Goal: Task Accomplishment & Management: Manage account settings

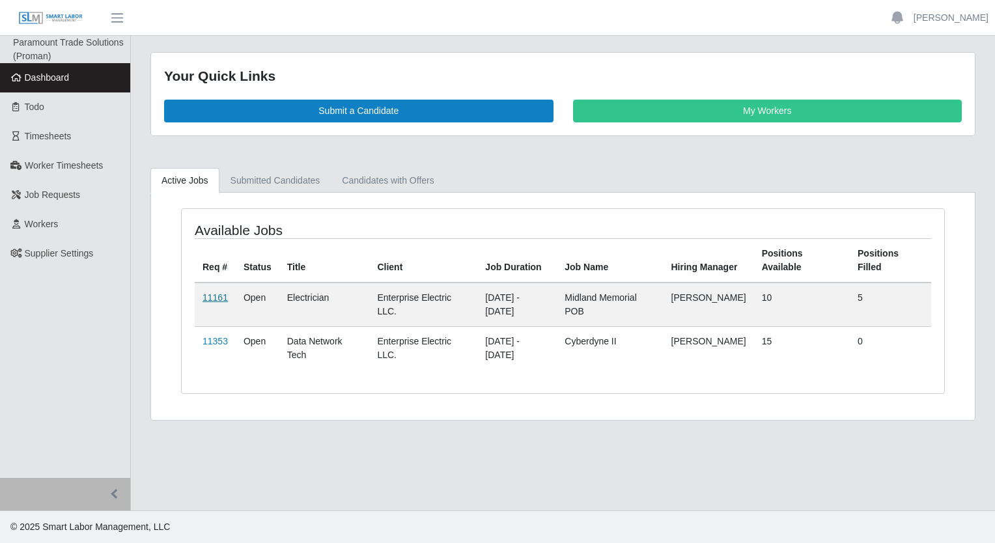
click at [213, 293] on link "11161" at bounding box center [215, 298] width 25 height 10
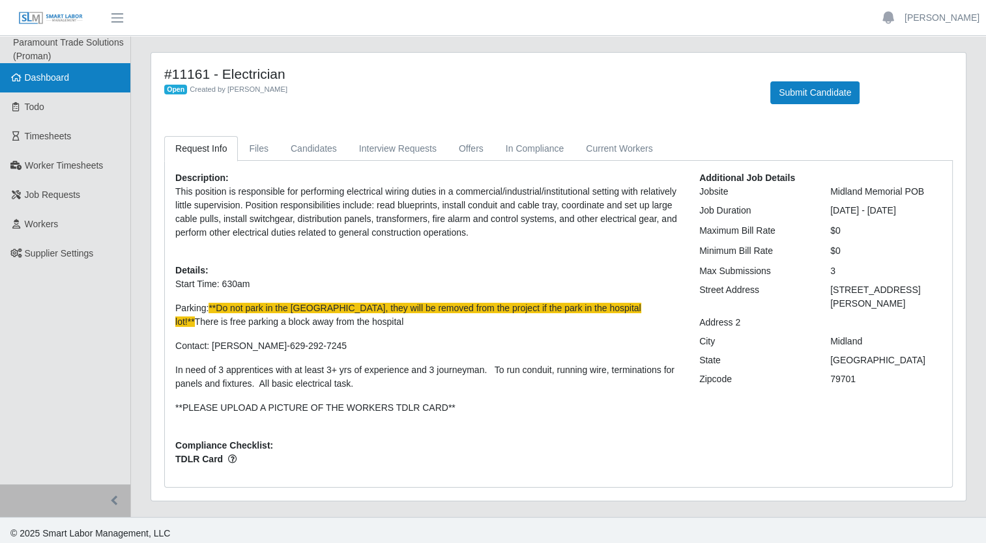
click at [33, 76] on span "Dashboard" at bounding box center [47, 77] width 45 height 10
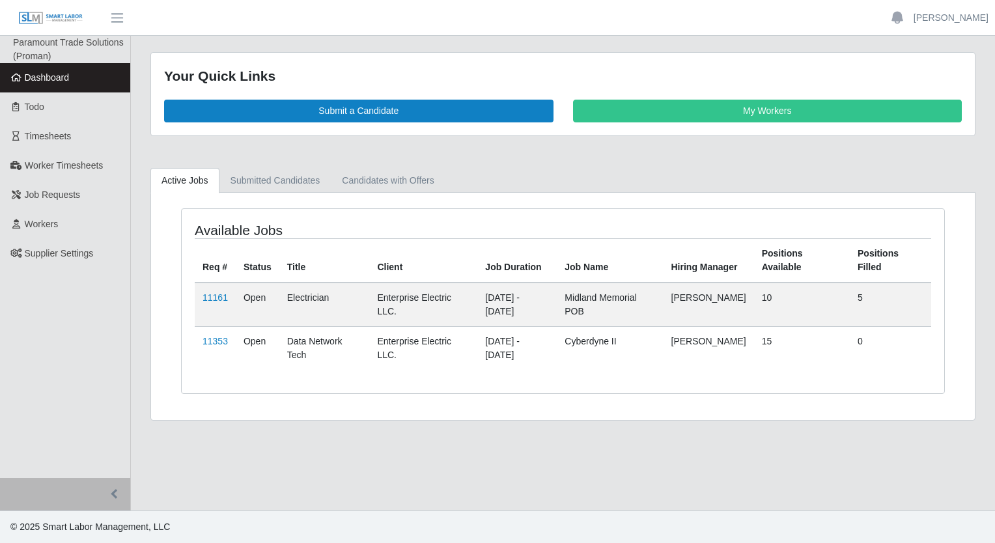
click at [217, 345] on td "11353" at bounding box center [215, 348] width 41 height 44
click at [216, 339] on link "11353" at bounding box center [215, 341] width 25 height 10
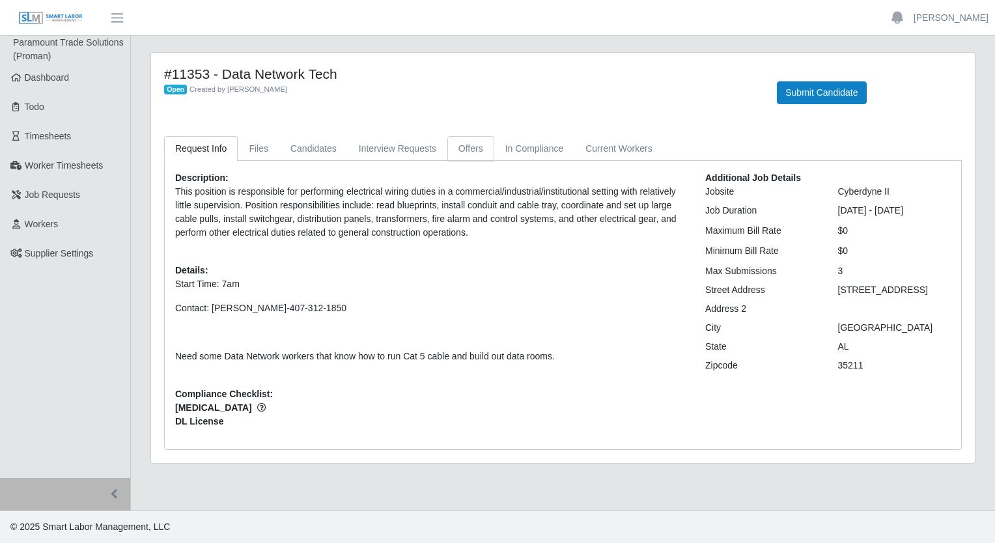
click at [471, 146] on link "Offers" at bounding box center [471, 148] width 47 height 25
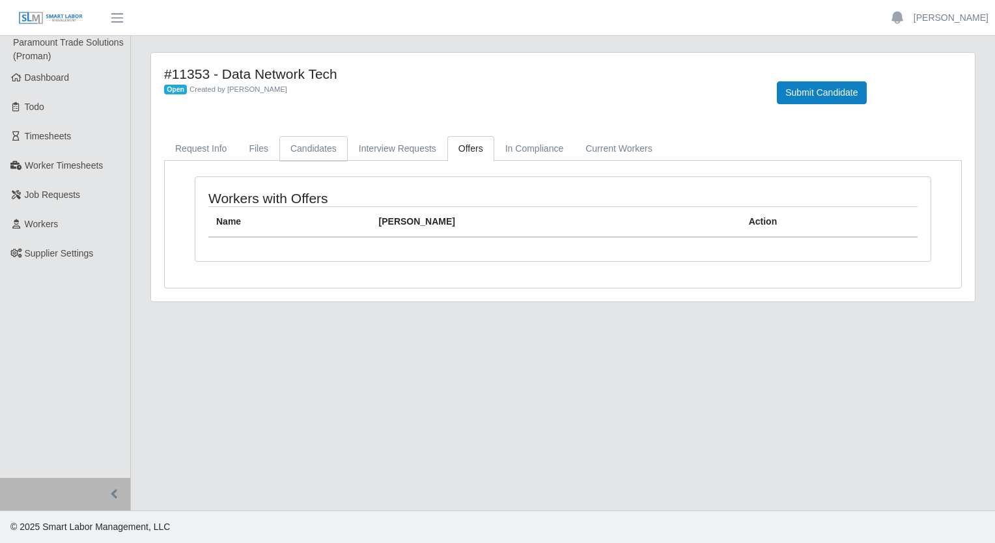
click at [300, 152] on link "Candidates" at bounding box center [313, 148] width 68 height 25
click at [403, 151] on link "Interview Requests" at bounding box center [398, 148] width 100 height 25
click at [539, 148] on link "In Compliance" at bounding box center [534, 148] width 81 height 25
click at [582, 150] on link "Current Workers" at bounding box center [619, 148] width 89 height 25
click at [216, 150] on link "Request Info" at bounding box center [201, 148] width 74 height 25
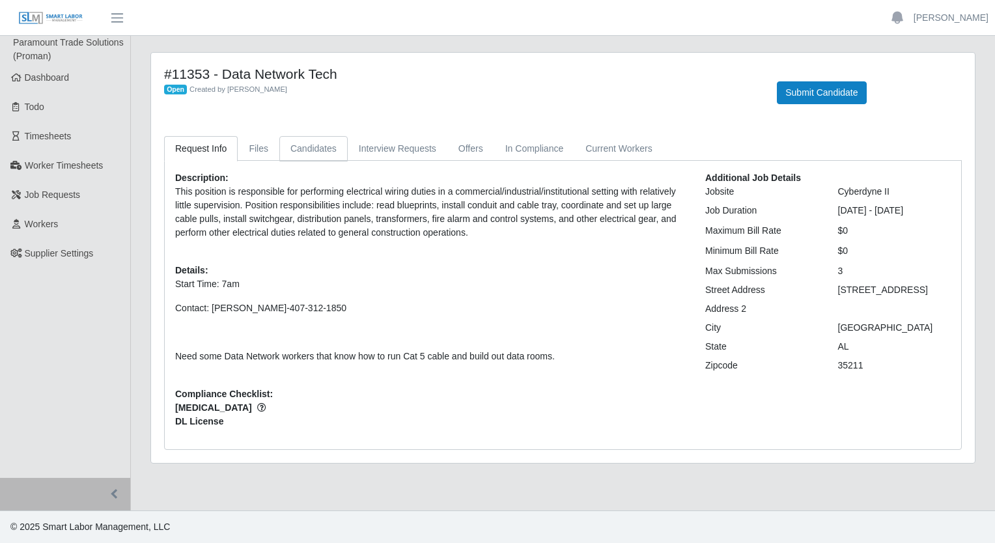
click at [281, 146] on link "Candidates" at bounding box center [313, 148] width 68 height 25
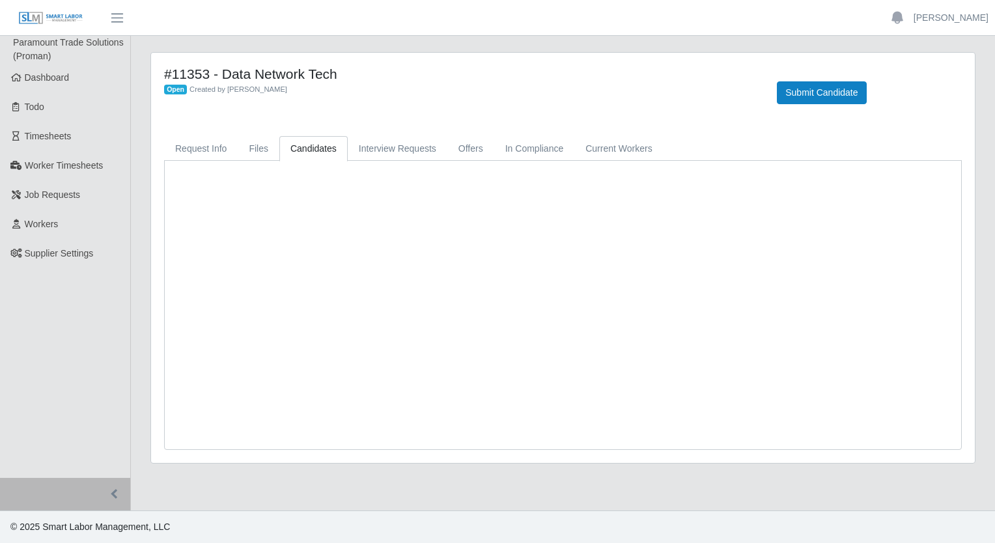
click at [281, 146] on link "Candidates" at bounding box center [313, 148] width 68 height 25
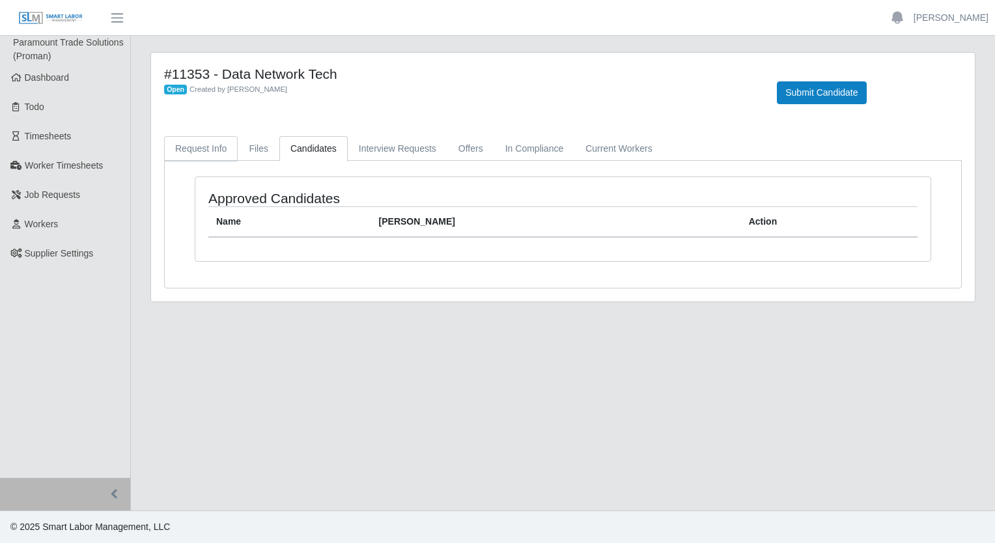
click at [216, 147] on link "Request Info" at bounding box center [201, 148] width 74 height 25
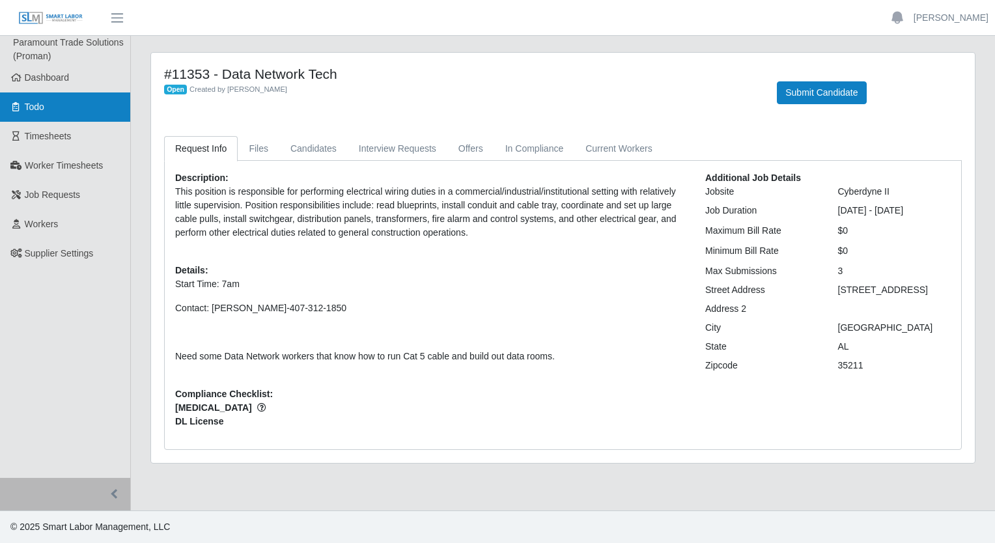
click at [96, 94] on link "Todo" at bounding box center [65, 107] width 130 height 29
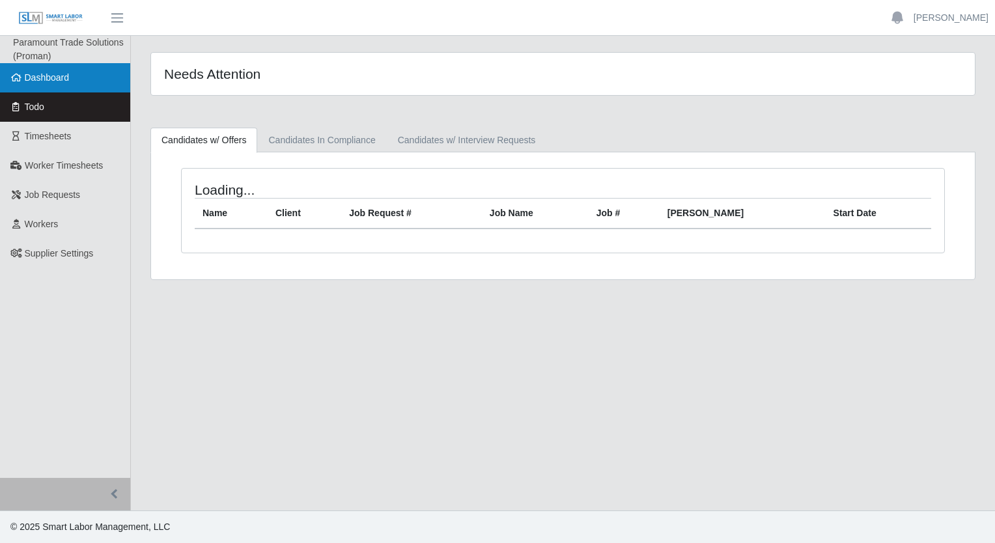
click at [89, 79] on link "Dashboard" at bounding box center [65, 77] width 130 height 29
